Goal: Task Accomplishment & Management: Complete application form

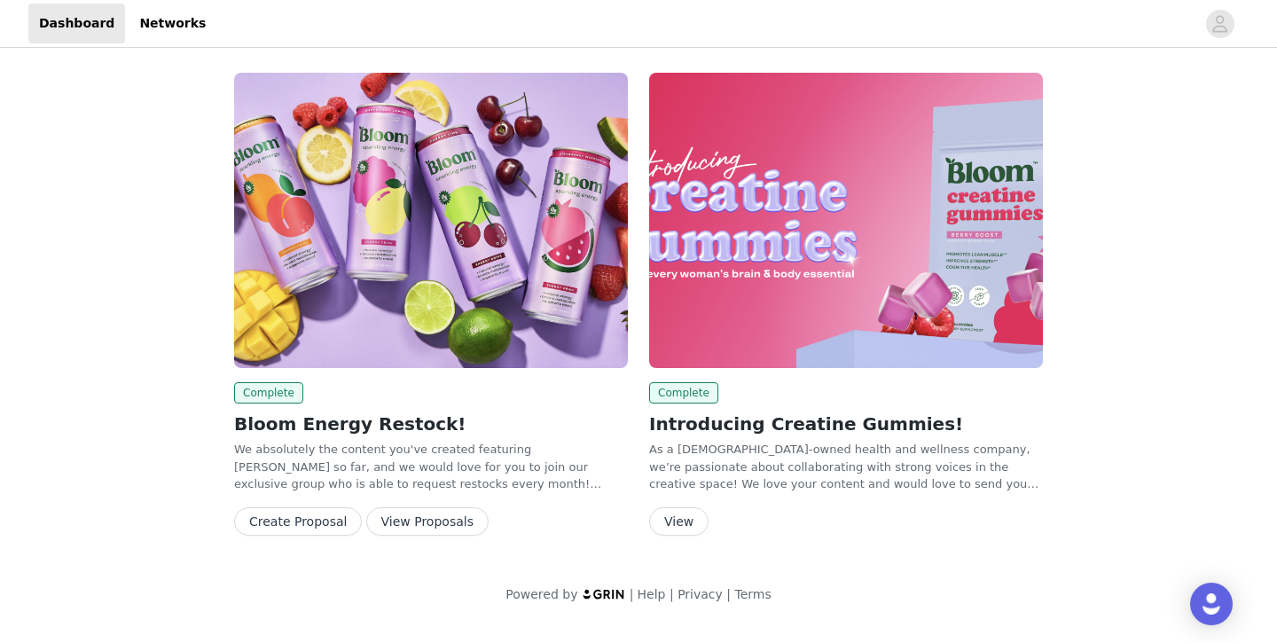
click at [720, 420] on h2 "Introducing Creatine Gummies!" at bounding box center [846, 423] width 394 height 27
click at [827, 308] on img at bounding box center [846, 220] width 394 height 295
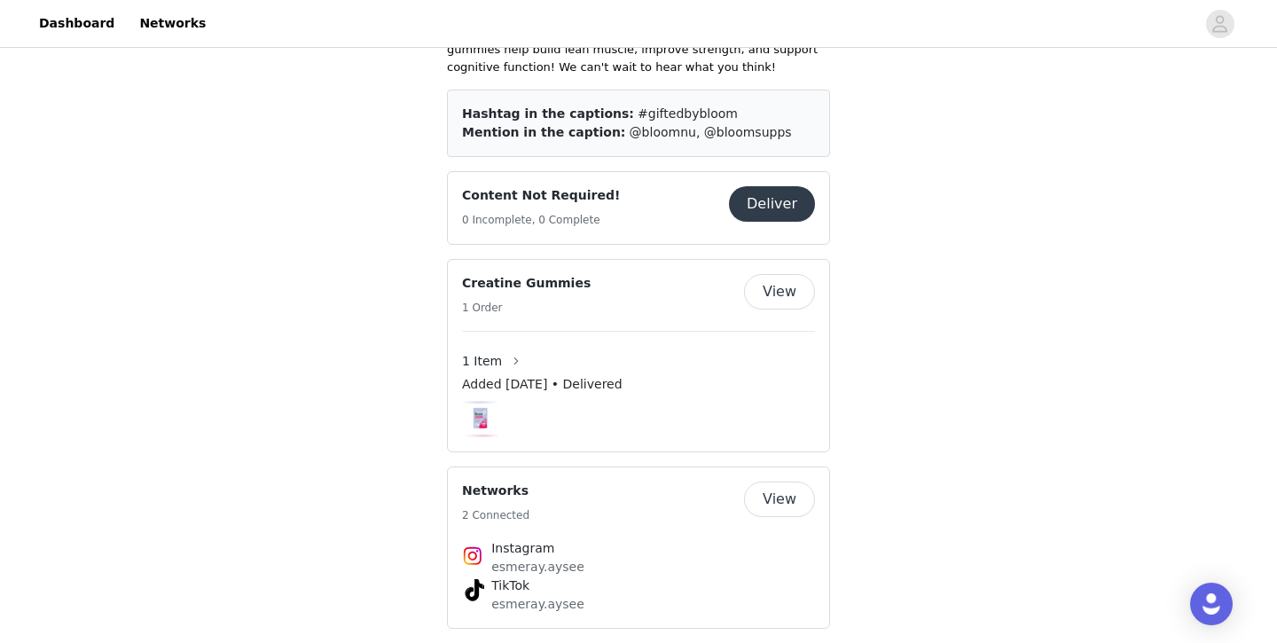
scroll to position [452, 0]
click at [773, 301] on button "View" at bounding box center [779, 292] width 71 height 35
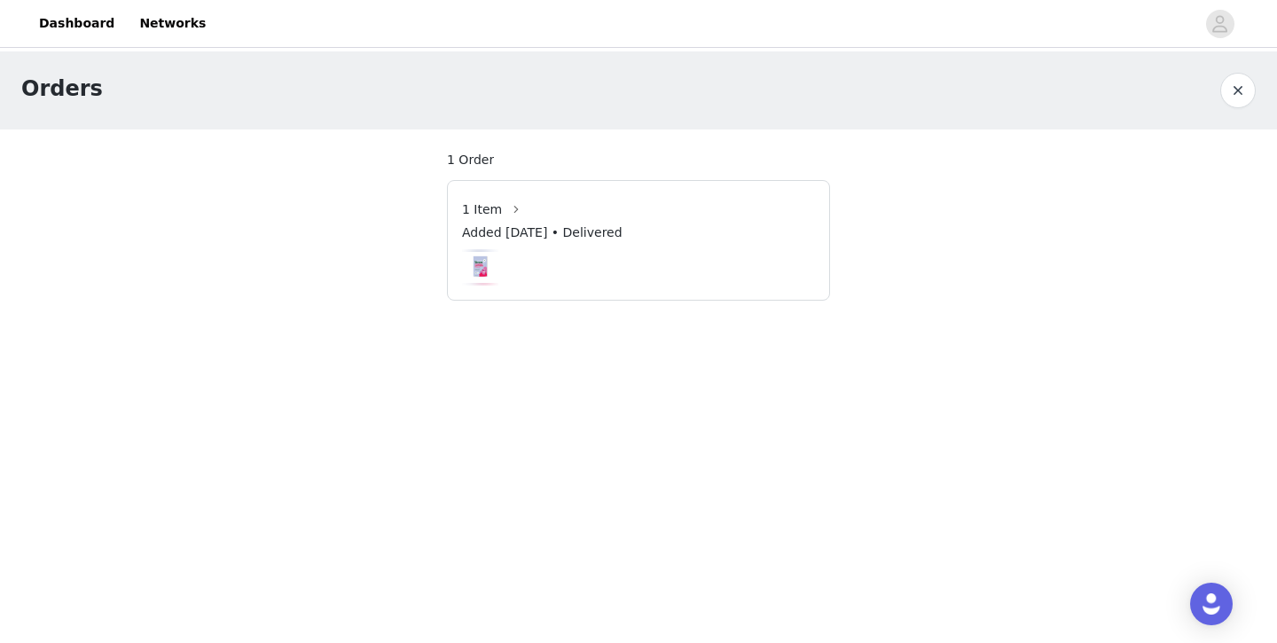
click at [618, 250] on div at bounding box center [638, 267] width 353 height 36
click at [1243, 93] on button "button" at bounding box center [1237, 90] width 35 height 35
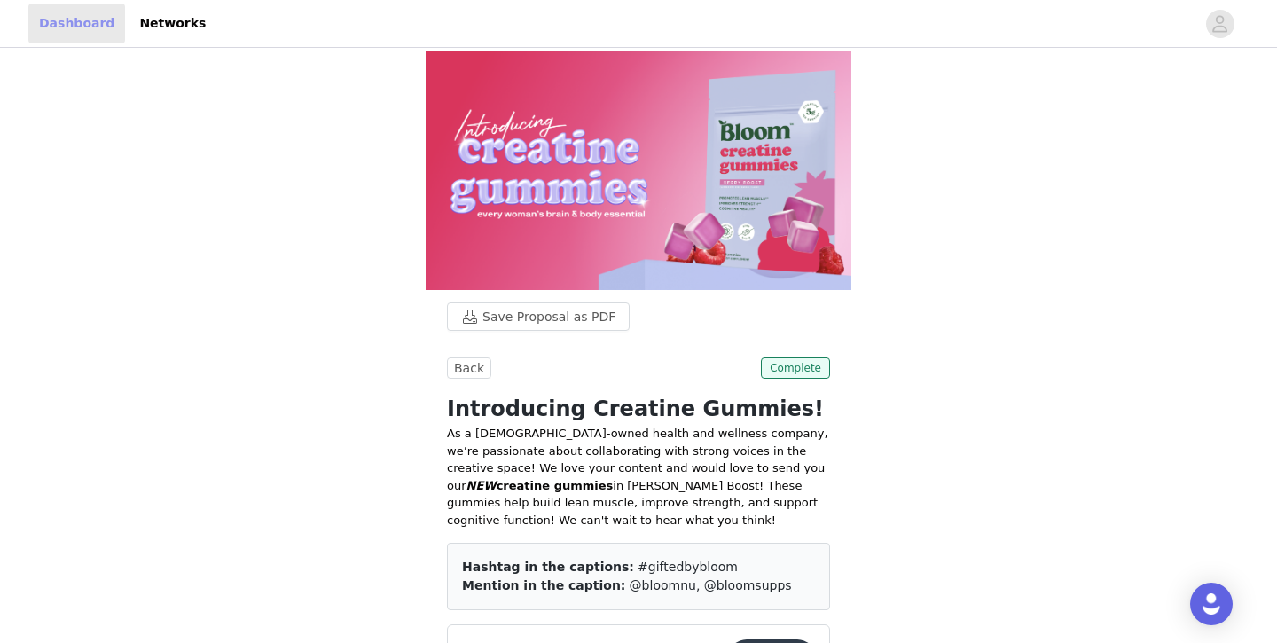
click at [74, 26] on link "Dashboard" at bounding box center [76, 24] width 97 height 40
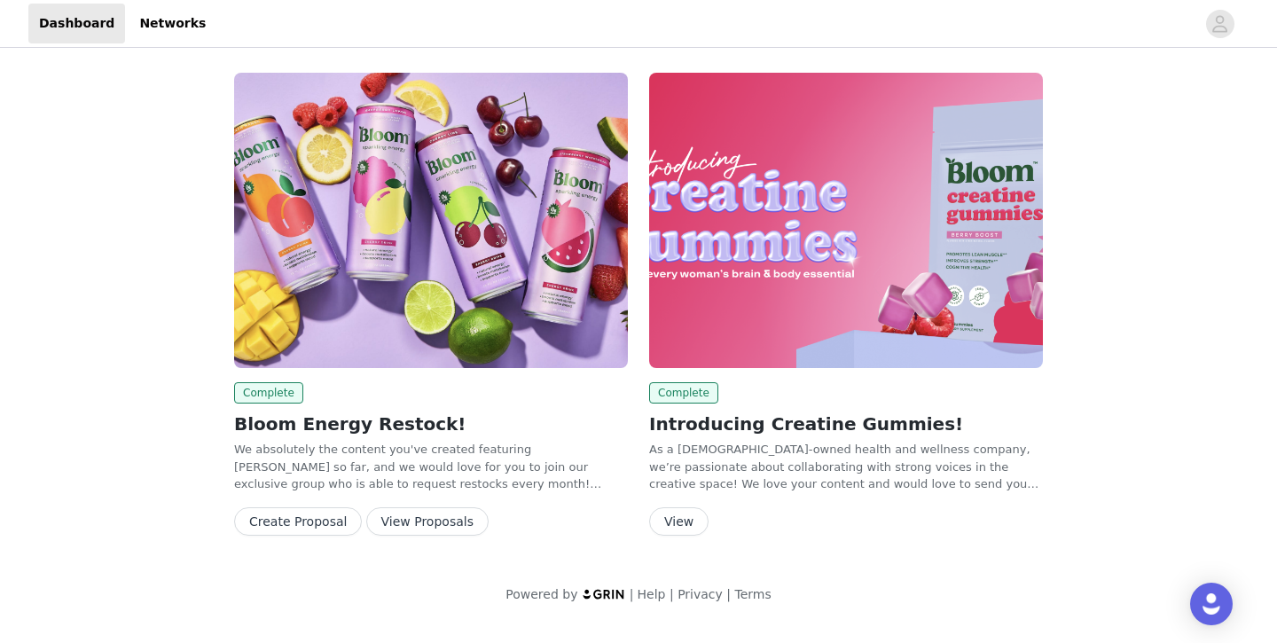
click at [319, 520] on button "Create Proposal" at bounding box center [298, 521] width 128 height 28
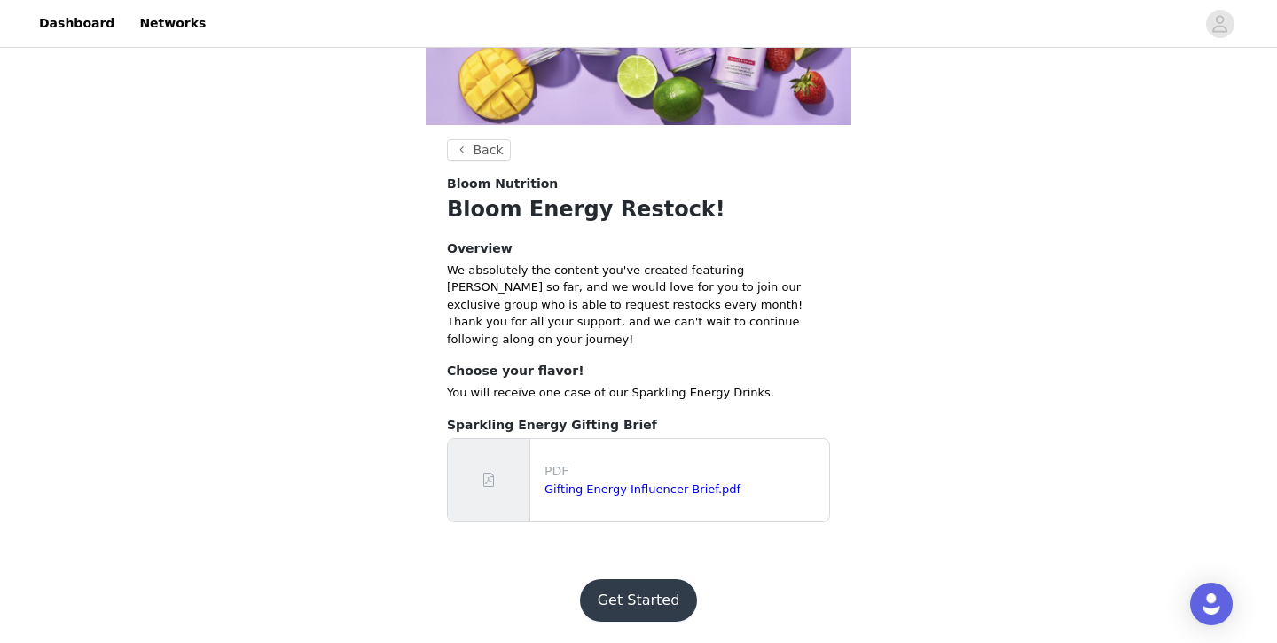
scroll to position [332, 0]
click at [609, 606] on button "Get Started" at bounding box center [639, 600] width 118 height 43
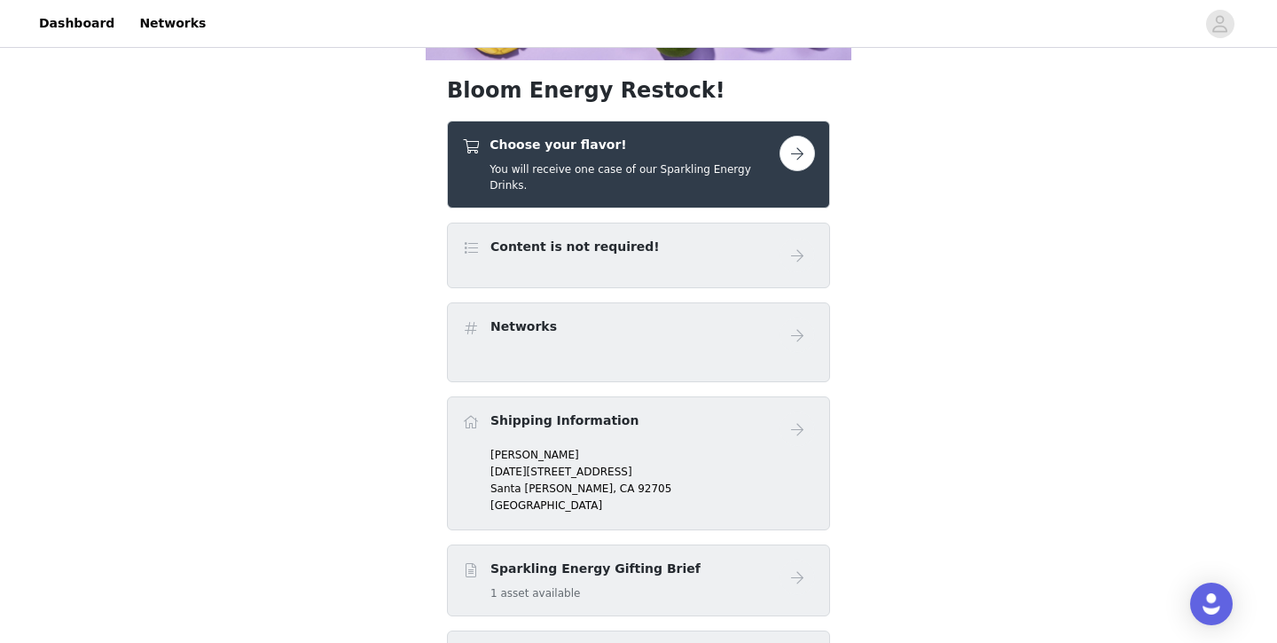
scroll to position [230, 0]
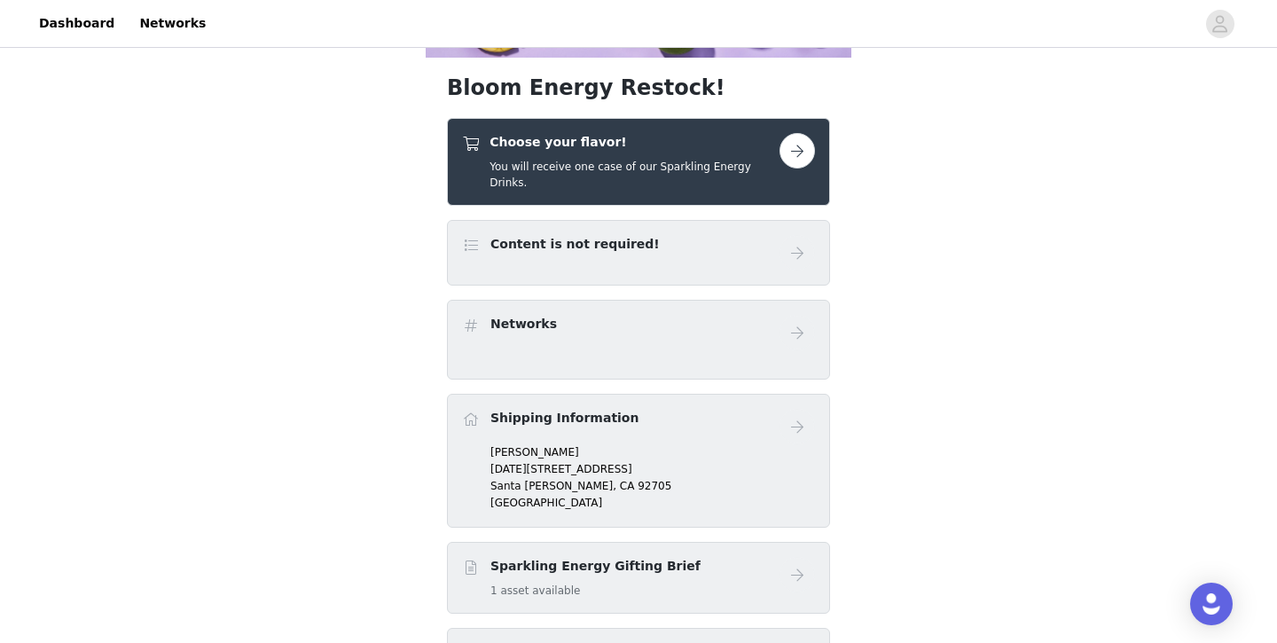
click at [799, 168] on button "button" at bounding box center [796, 150] width 35 height 35
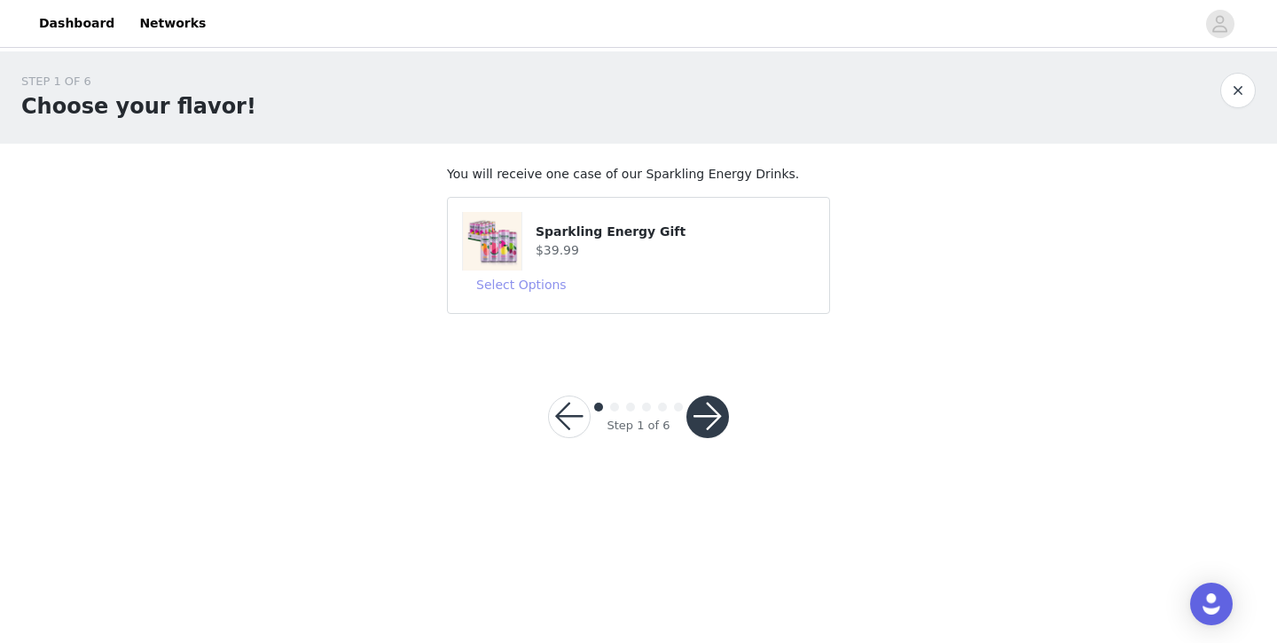
click at [556, 281] on button "Select Options" at bounding box center [521, 284] width 119 height 28
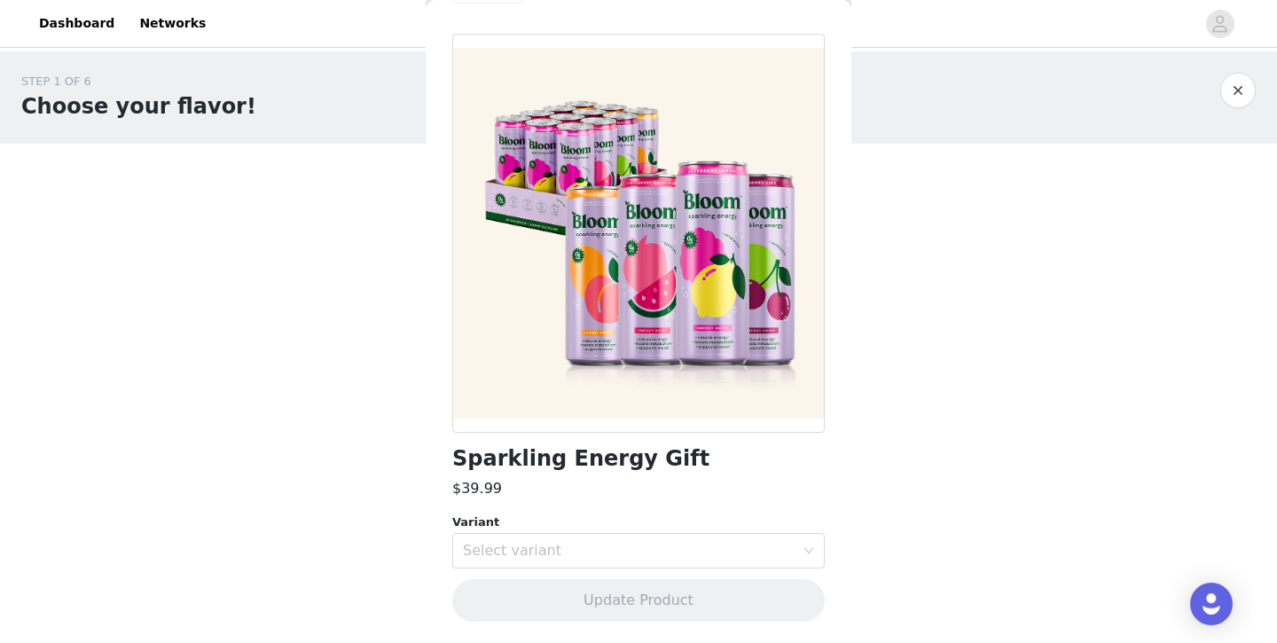
scroll to position [54, 0]
click at [578, 547] on div "Select variant" at bounding box center [629, 552] width 332 height 18
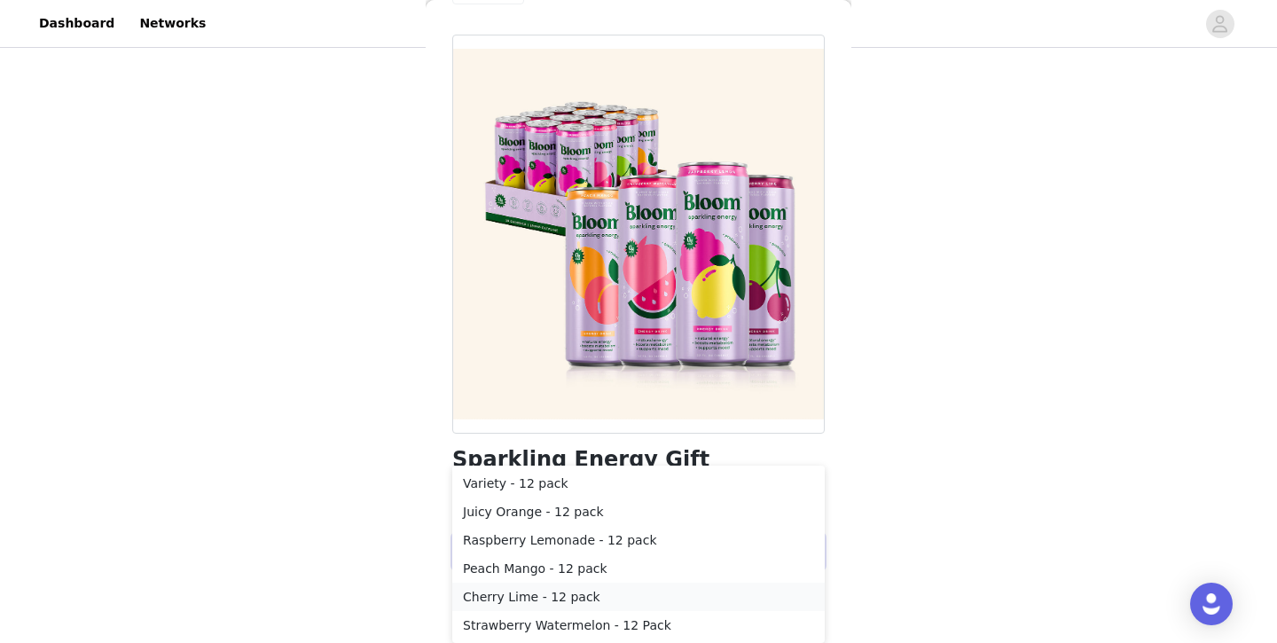
scroll to position [106, 0]
click at [487, 571] on li "Peach Mango - 12 pack" at bounding box center [638, 568] width 372 height 28
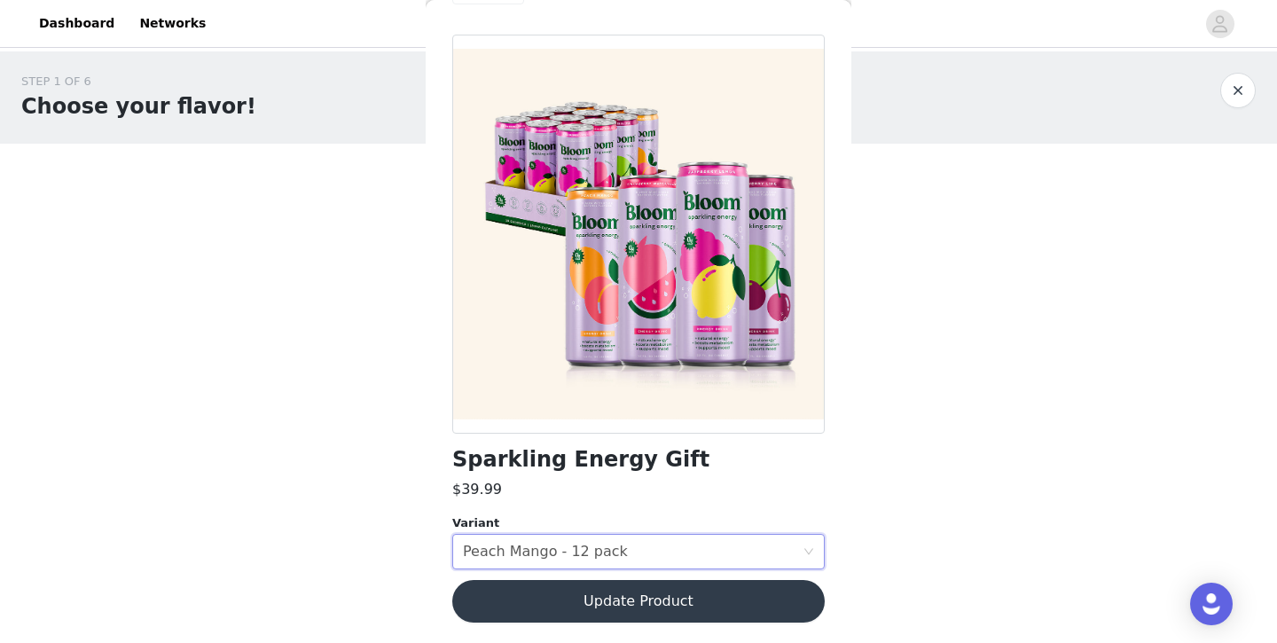
scroll to position [0, 0]
click at [538, 599] on button "Update Product" at bounding box center [638, 601] width 372 height 43
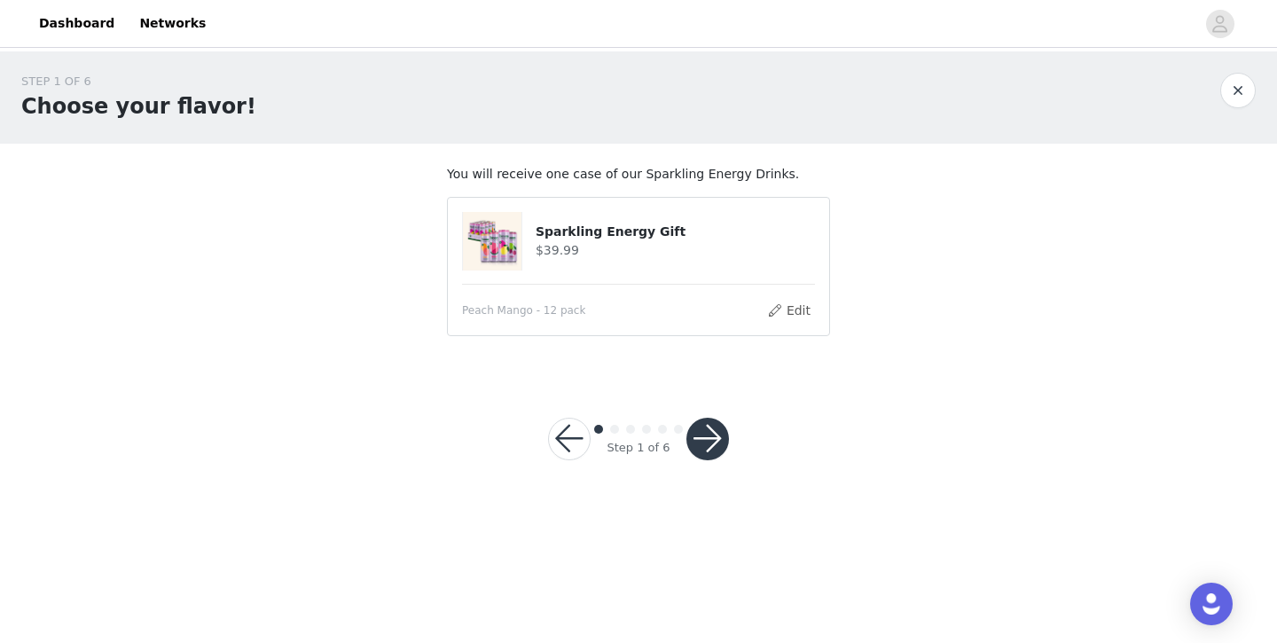
click at [715, 440] on button "button" at bounding box center [707, 439] width 43 height 43
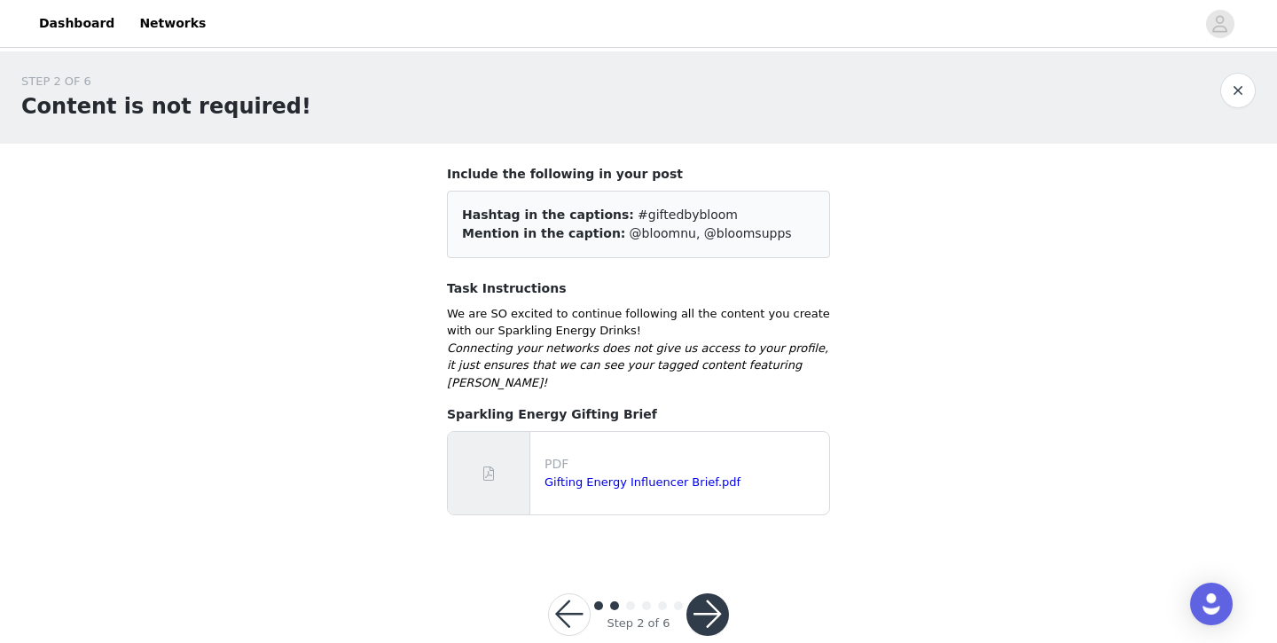
click at [704, 594] on button "button" at bounding box center [707, 614] width 43 height 43
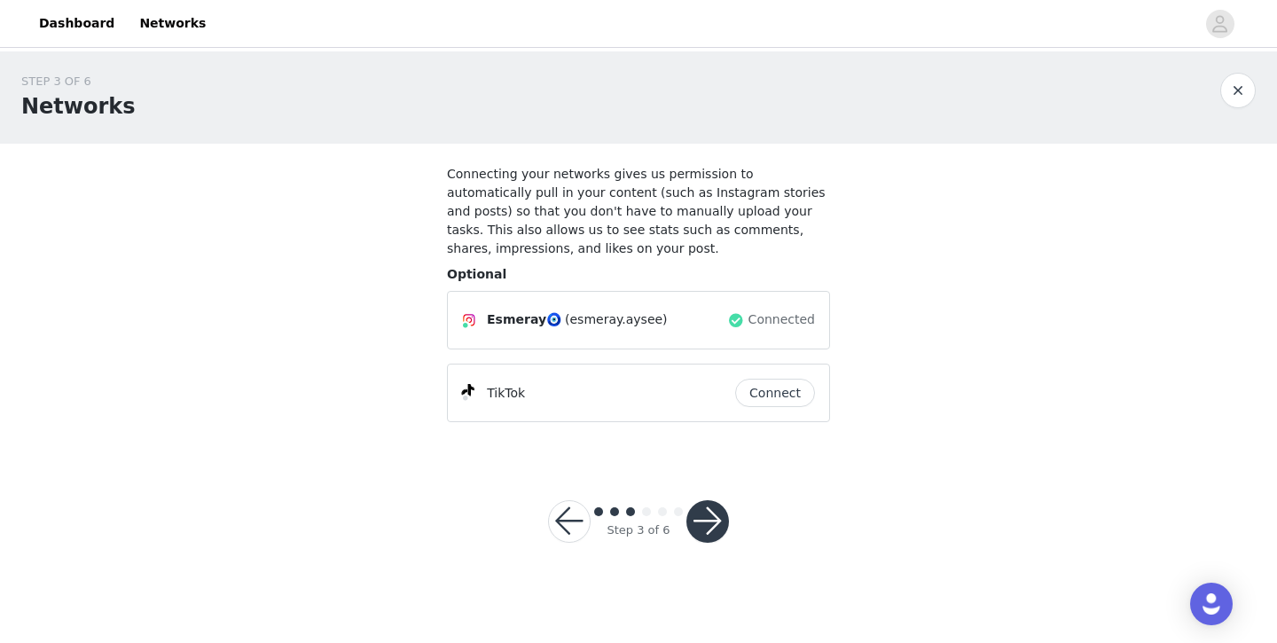
click at [693, 504] on button "button" at bounding box center [707, 521] width 43 height 43
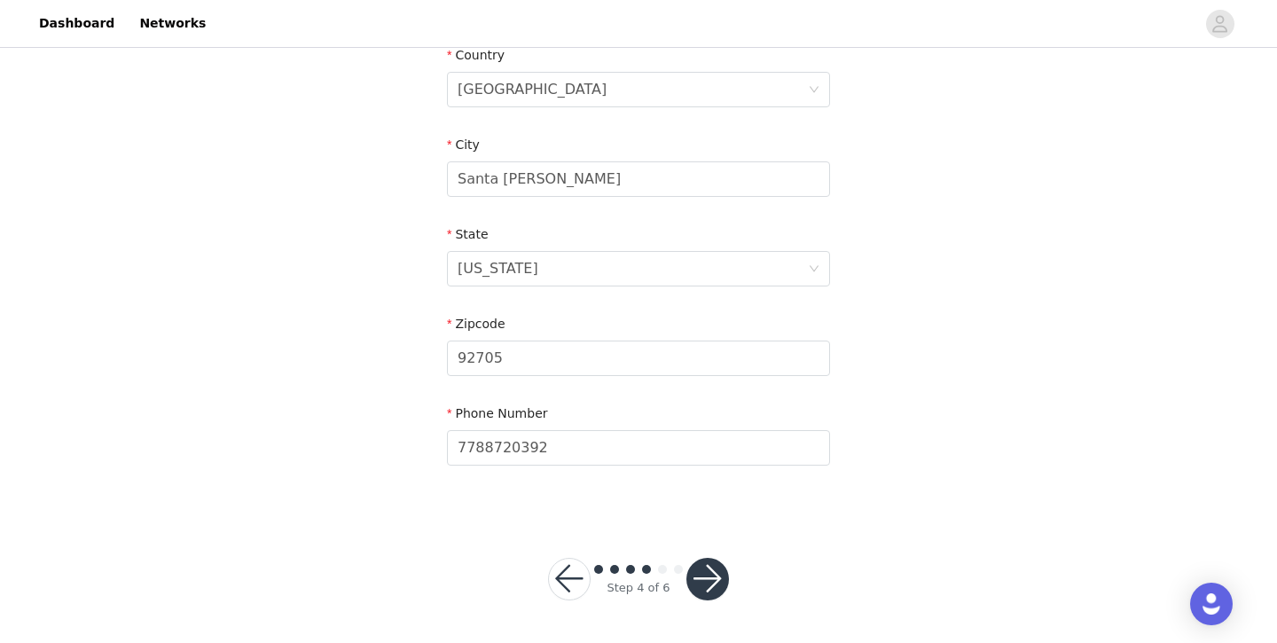
scroll to position [566, 0]
click at [707, 572] on button "button" at bounding box center [707, 580] width 43 height 43
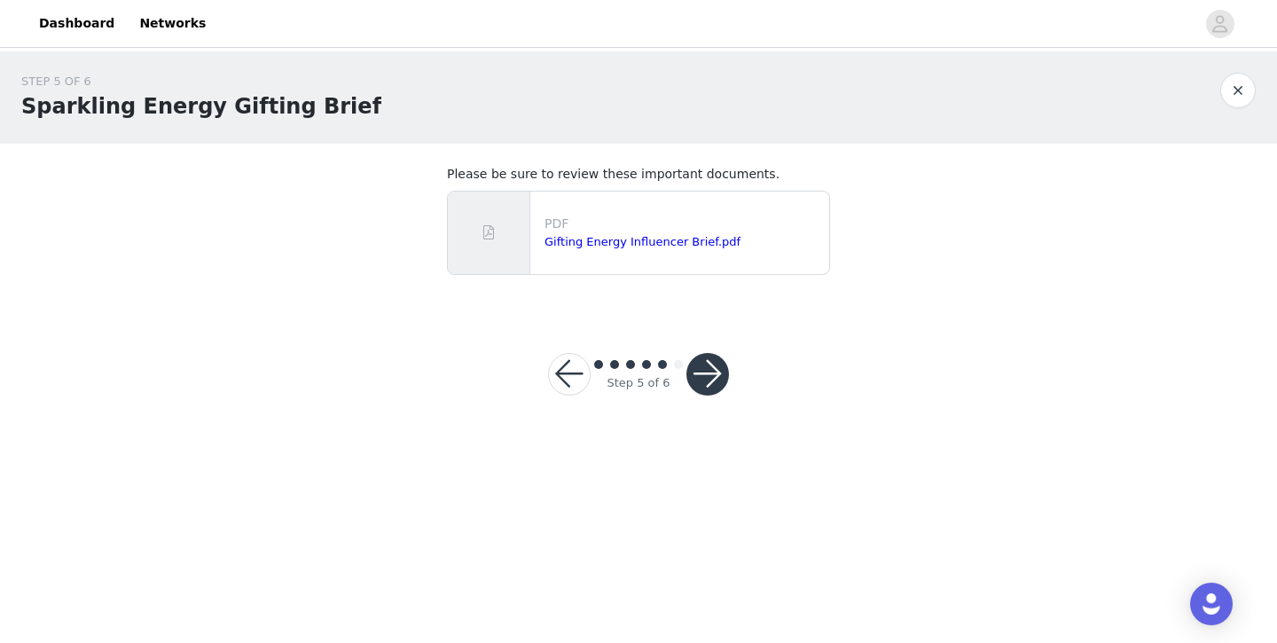
click at [715, 373] on button "button" at bounding box center [707, 374] width 43 height 43
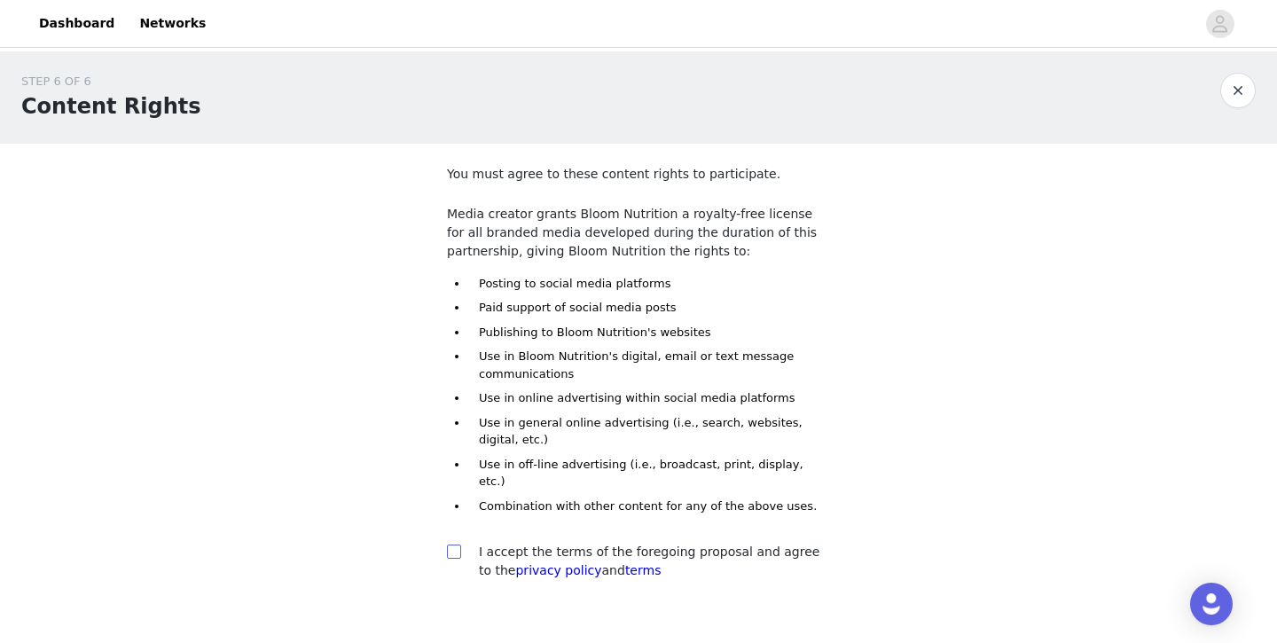
click at [452, 544] on input "checkbox" at bounding box center [453, 550] width 12 height 12
checkbox input "true"
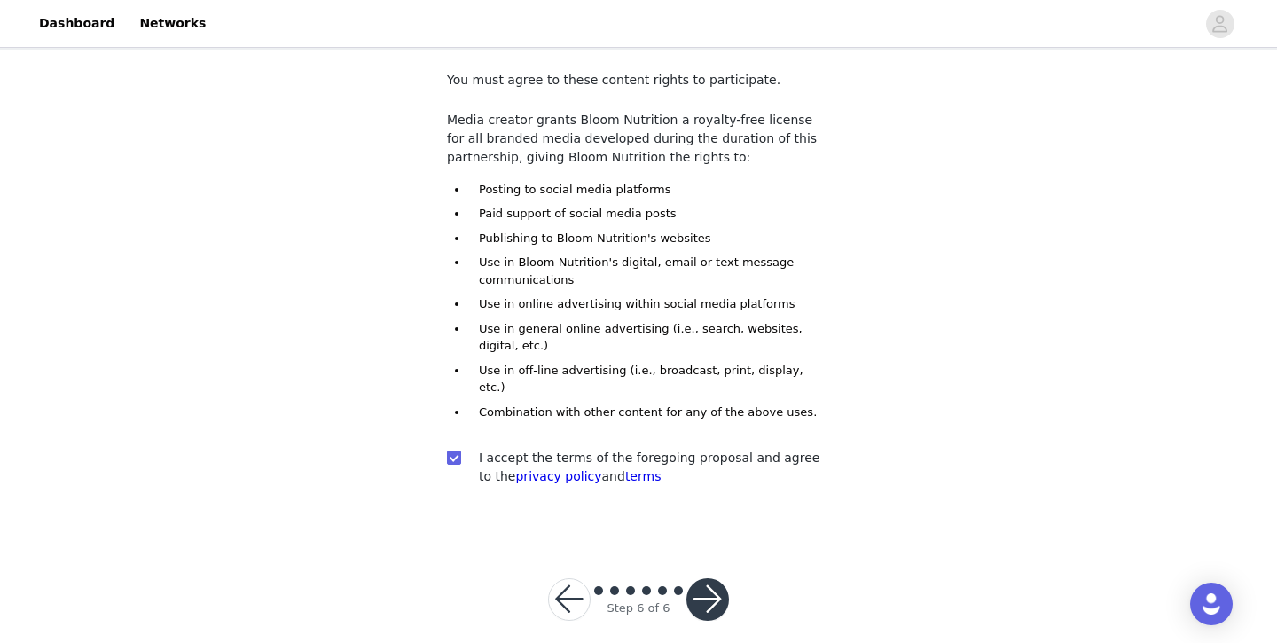
scroll to position [92, 0]
click at [711, 587] on button "button" at bounding box center [707, 601] width 43 height 43
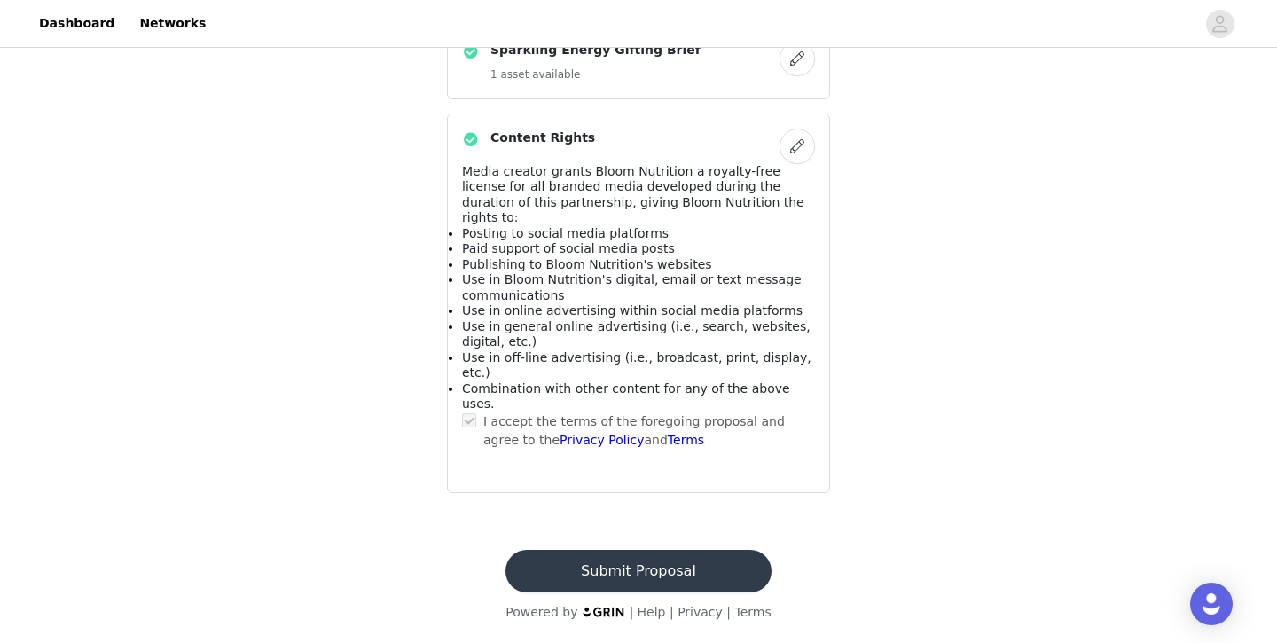
click at [675, 569] on button "Submit Proposal" at bounding box center [637, 571] width 265 height 43
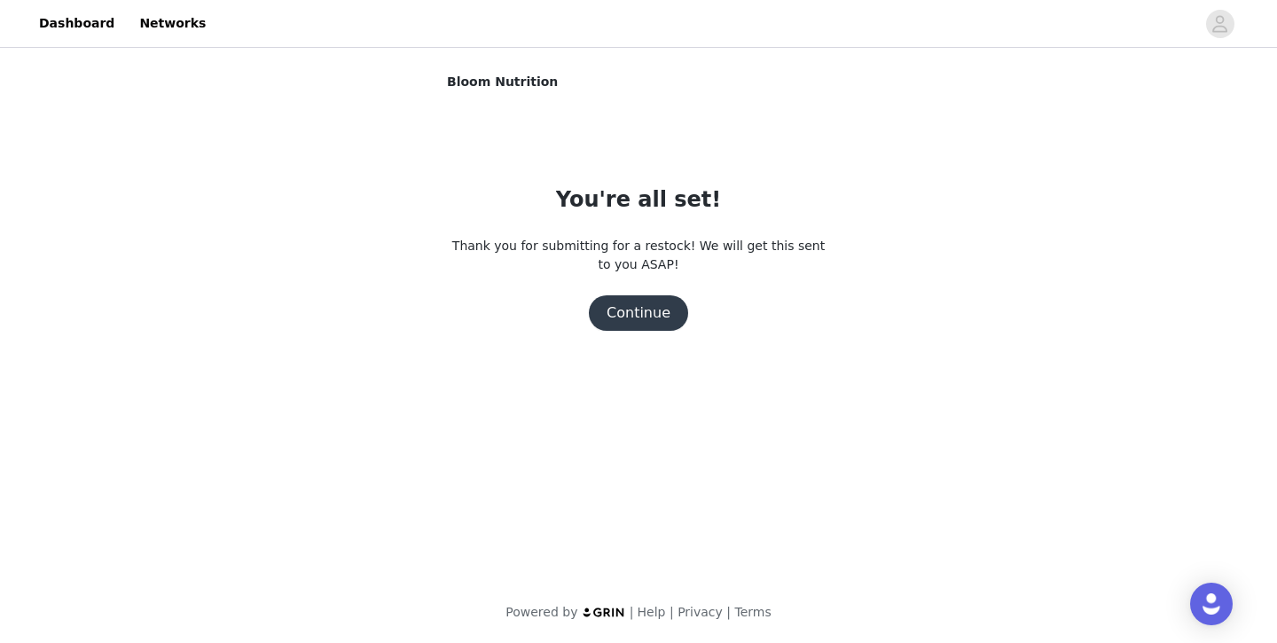
click at [647, 317] on button "Continue" at bounding box center [638, 312] width 99 height 35
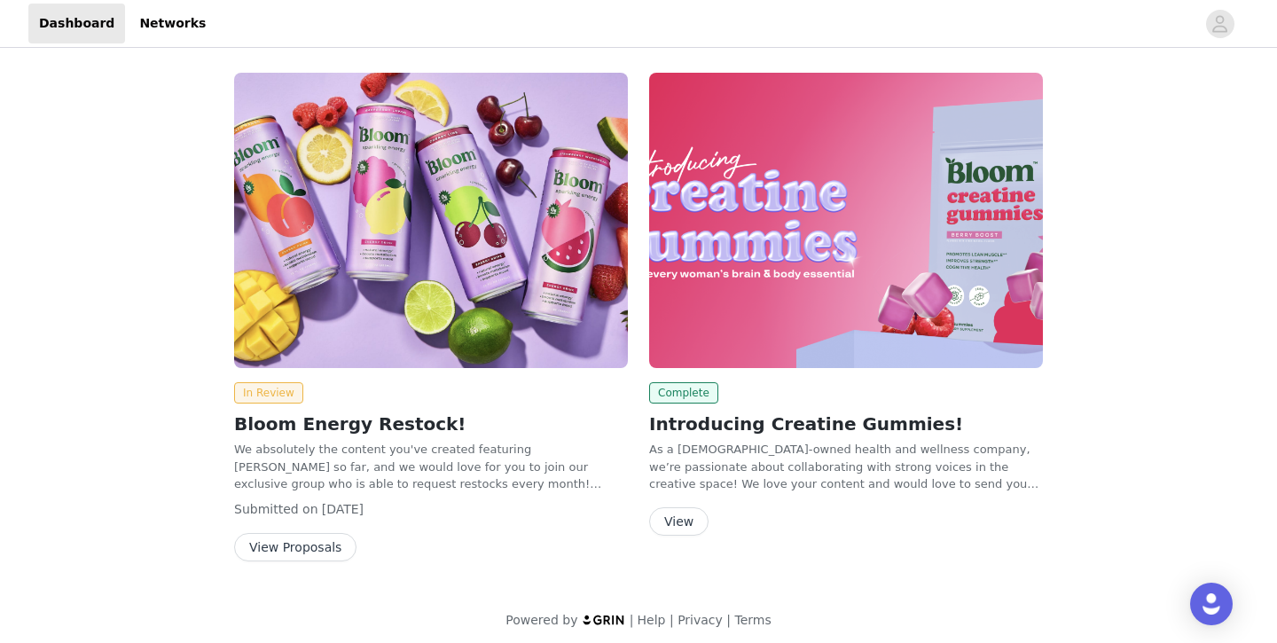
click at [321, 551] on button "View Proposals" at bounding box center [295, 547] width 122 height 28
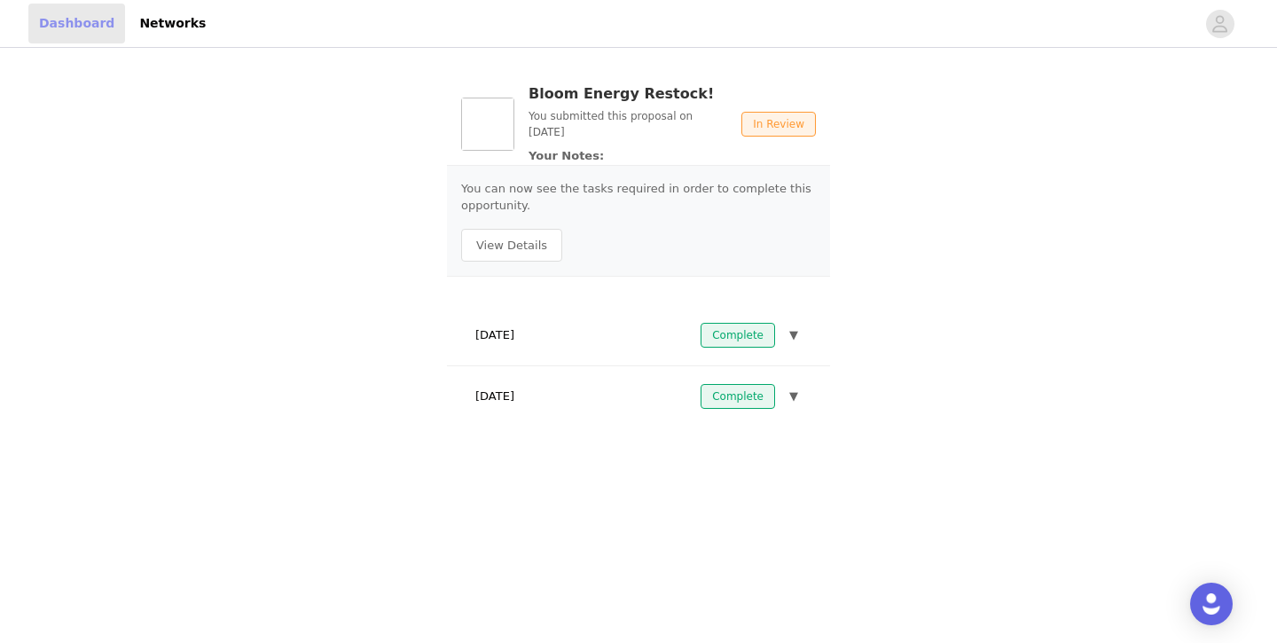
click at [95, 24] on link "Dashboard" at bounding box center [76, 24] width 97 height 40
